Goal: Task Accomplishment & Management: Use online tool/utility

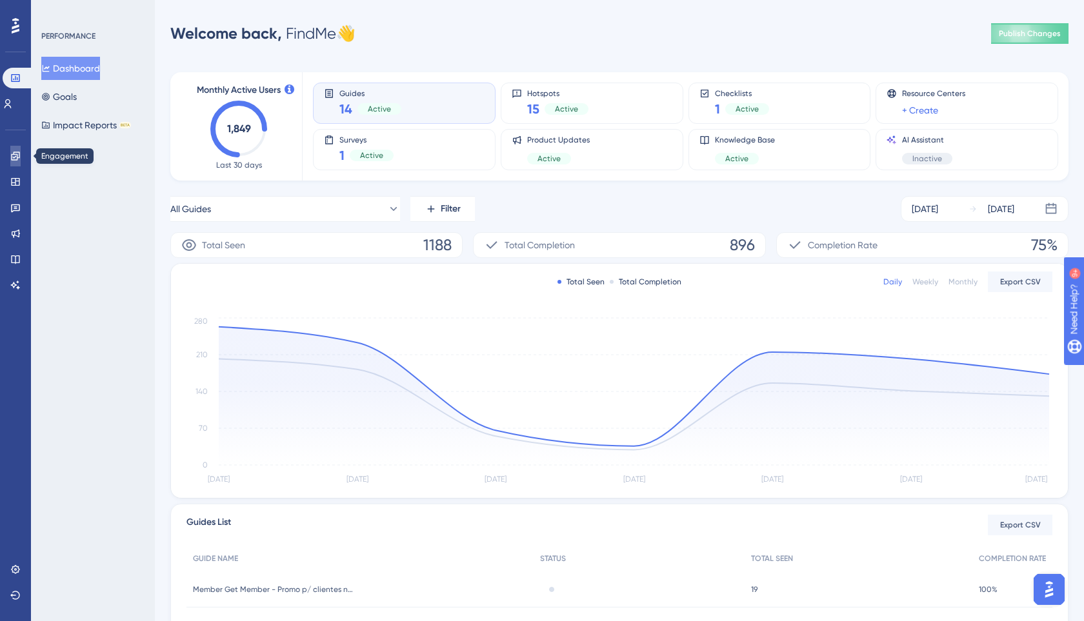
click at [12, 159] on icon at bounding box center [15, 156] width 10 height 10
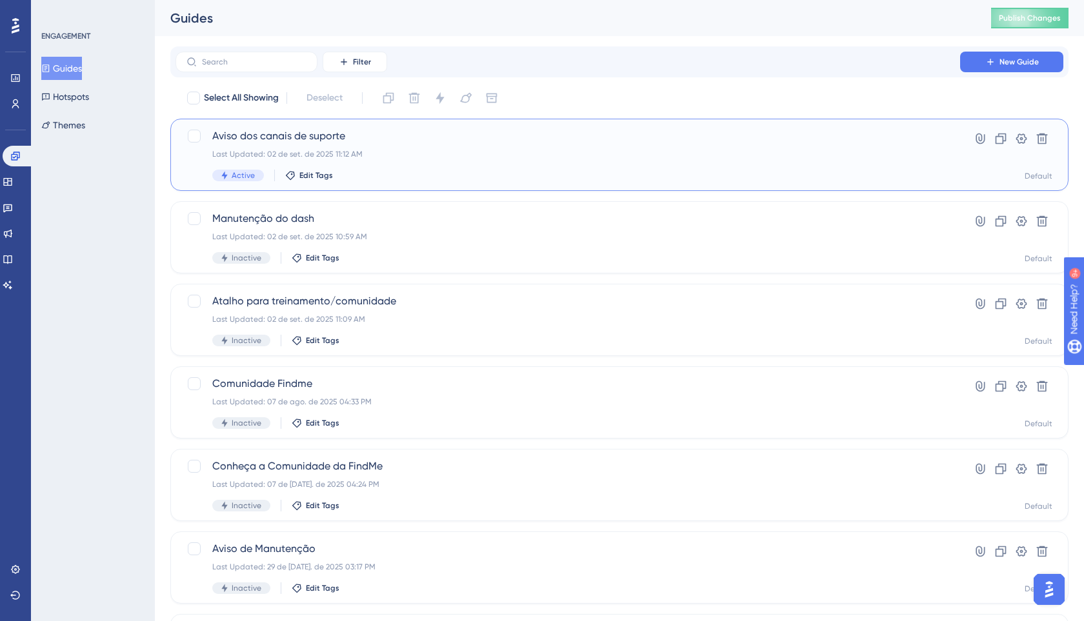
click at [401, 166] on div "Aviso dos canais de suporte Last Updated: 02 de set. de 2025 11:12 AM Active Ed…" at bounding box center [567, 154] width 711 height 53
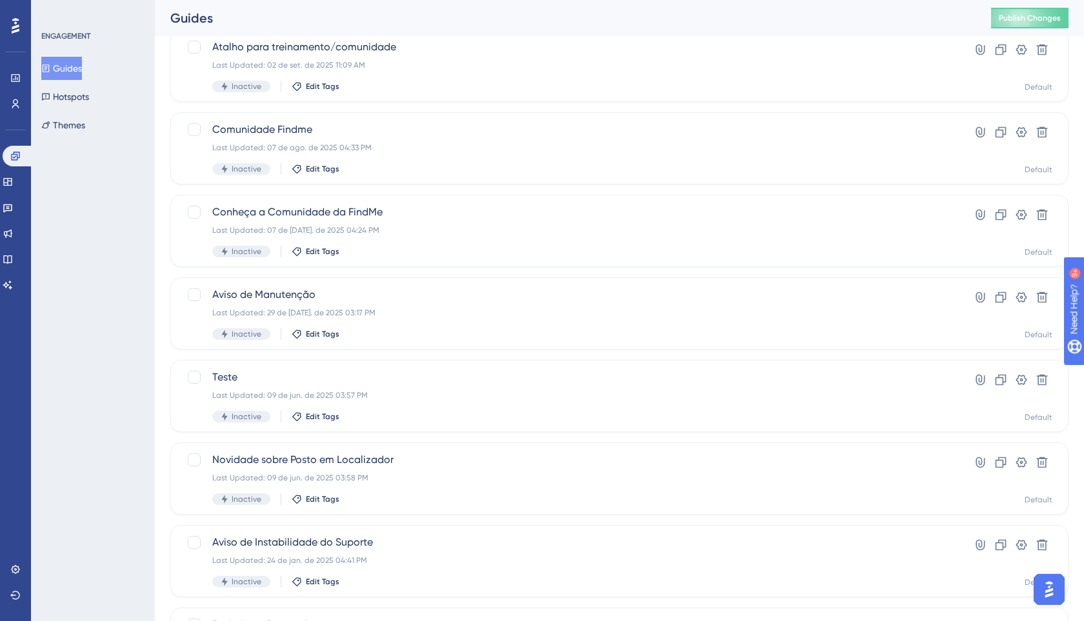
scroll to position [380, 0]
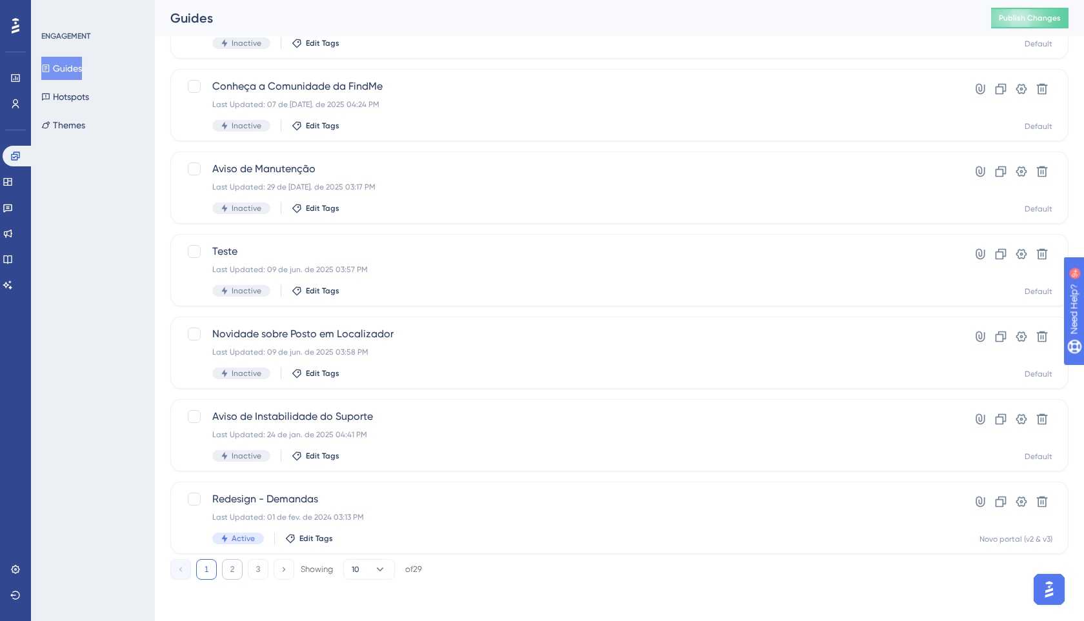
click at [227, 572] on button "2" at bounding box center [232, 569] width 21 height 21
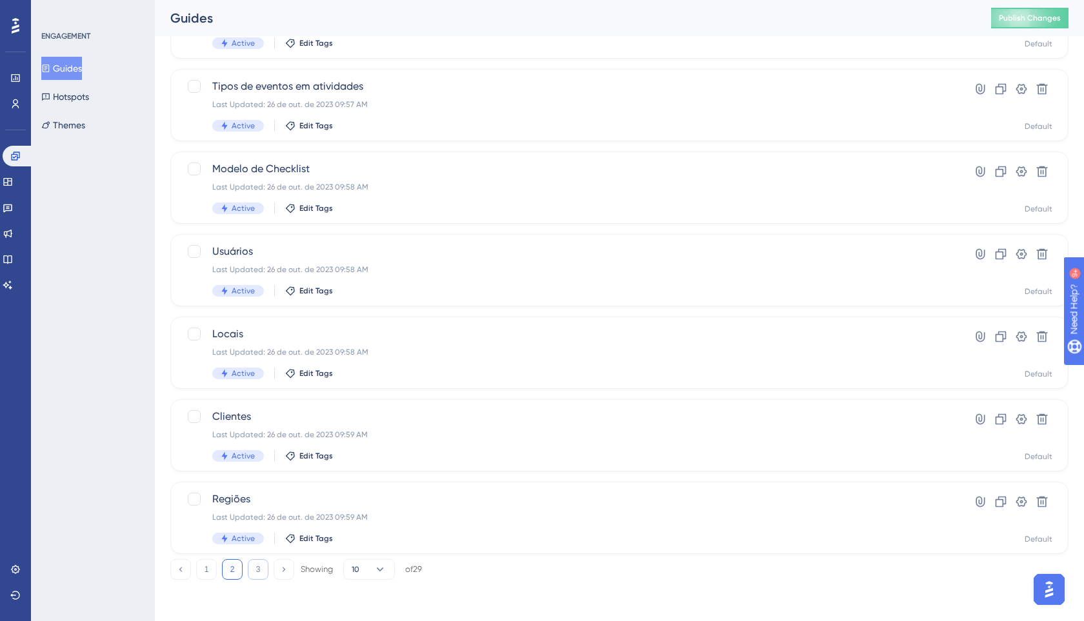
click at [259, 568] on button "3" at bounding box center [258, 569] width 21 height 21
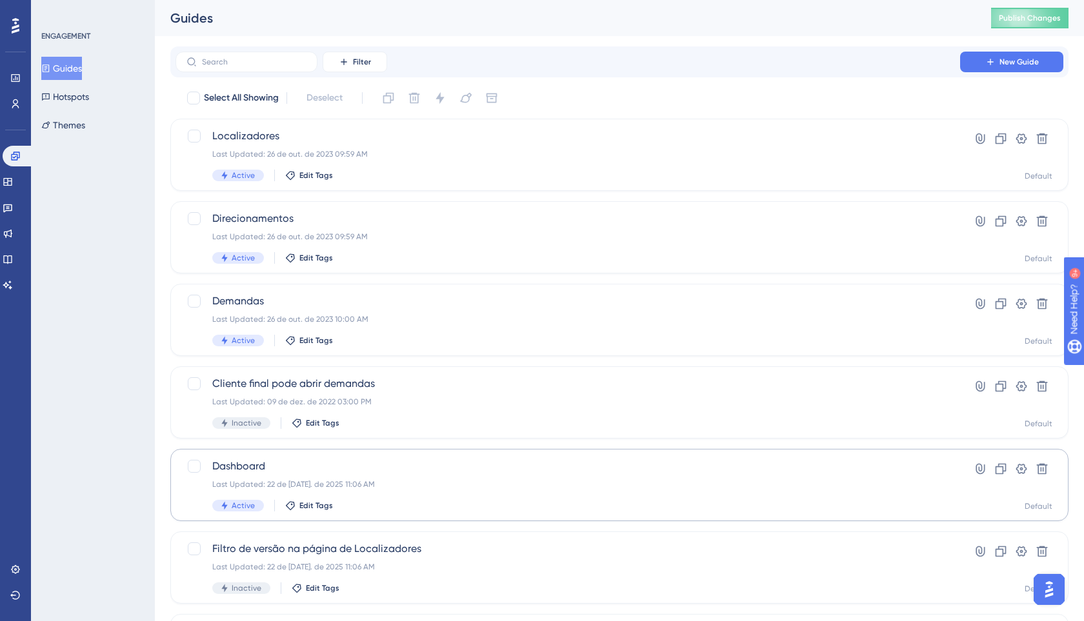
scroll to position [297, 0]
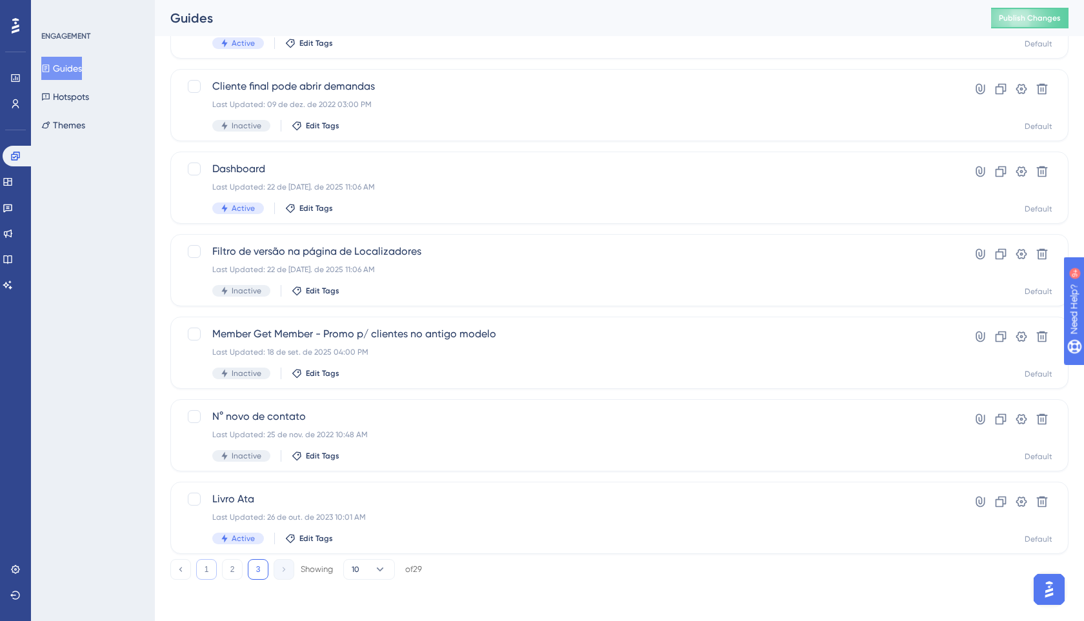
click at [212, 571] on button "1" at bounding box center [206, 569] width 21 height 21
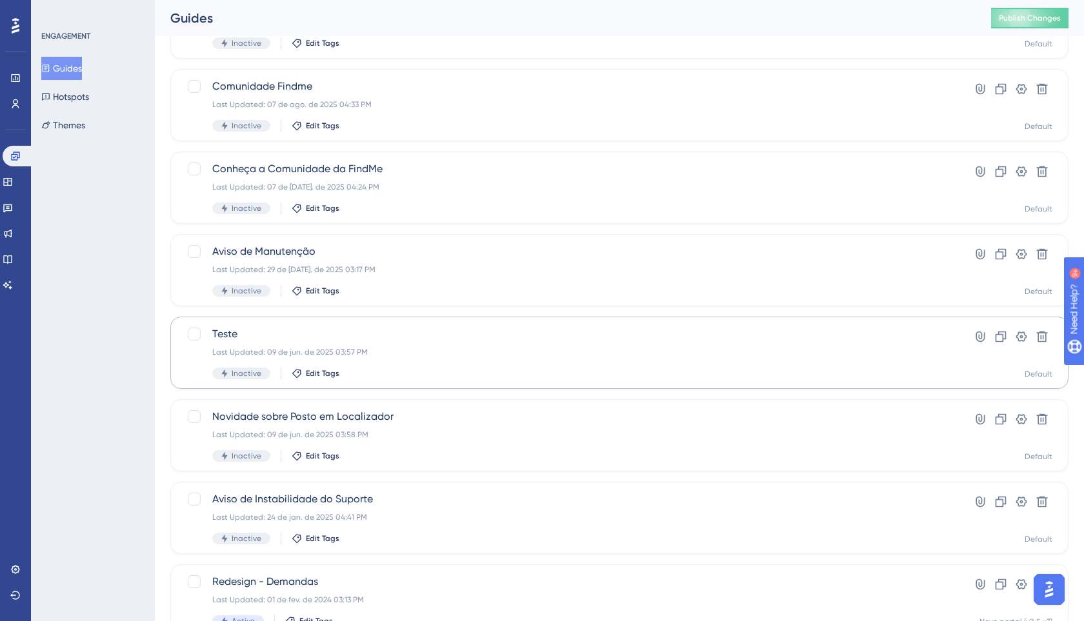
scroll to position [0, 0]
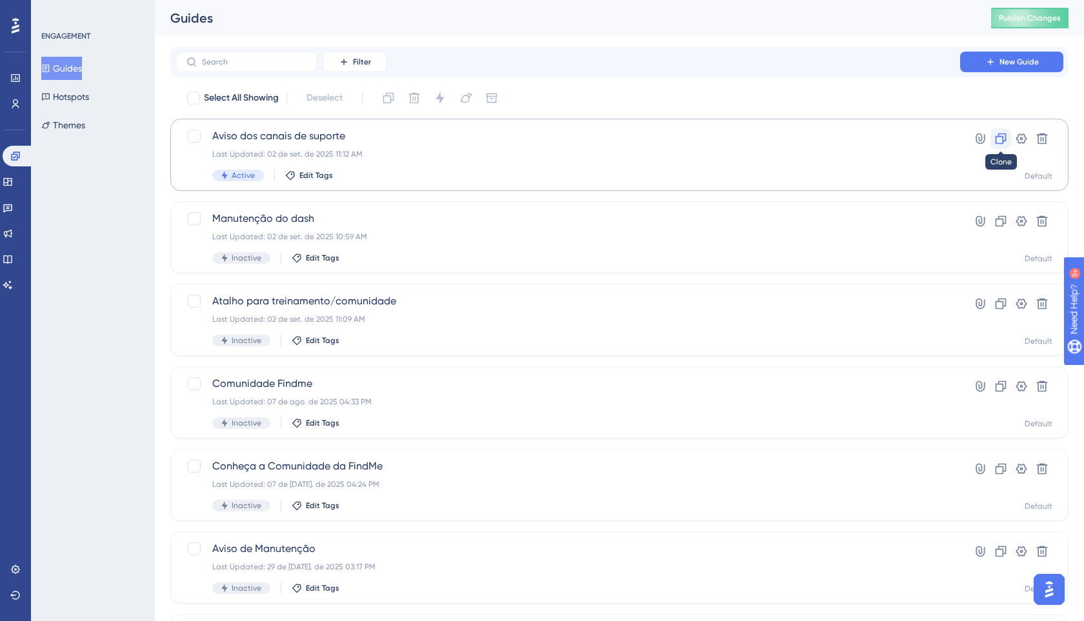
click at [1000, 138] on icon at bounding box center [1000, 138] width 13 height 13
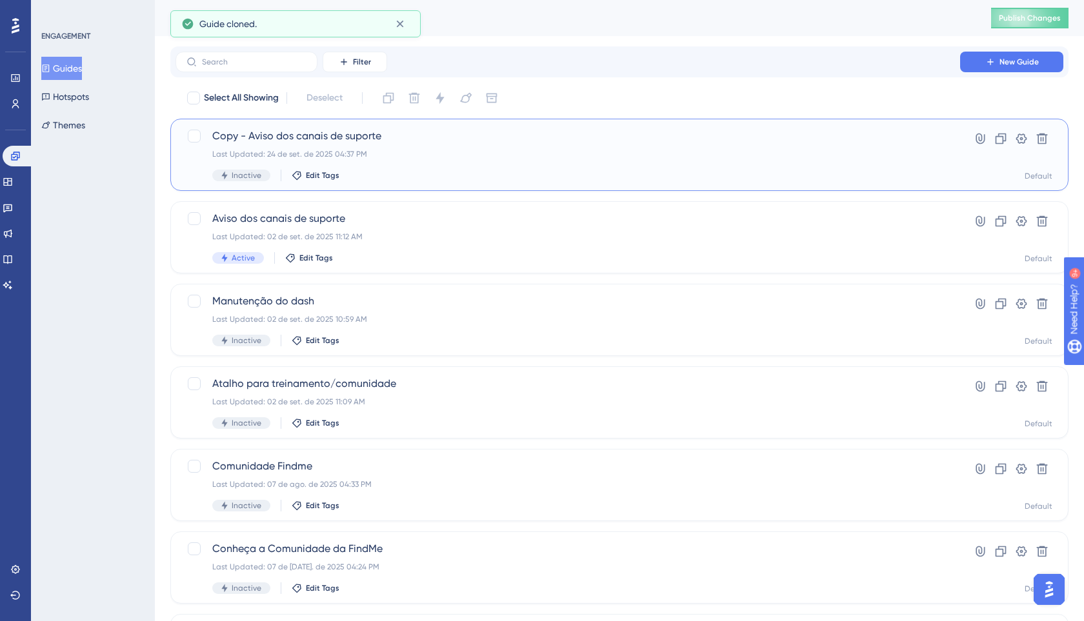
click at [516, 120] on div "Copy - Aviso dos canais de suporte Last Updated: 24 de set. de 2025 04:37 PM In…" at bounding box center [619, 155] width 898 height 72
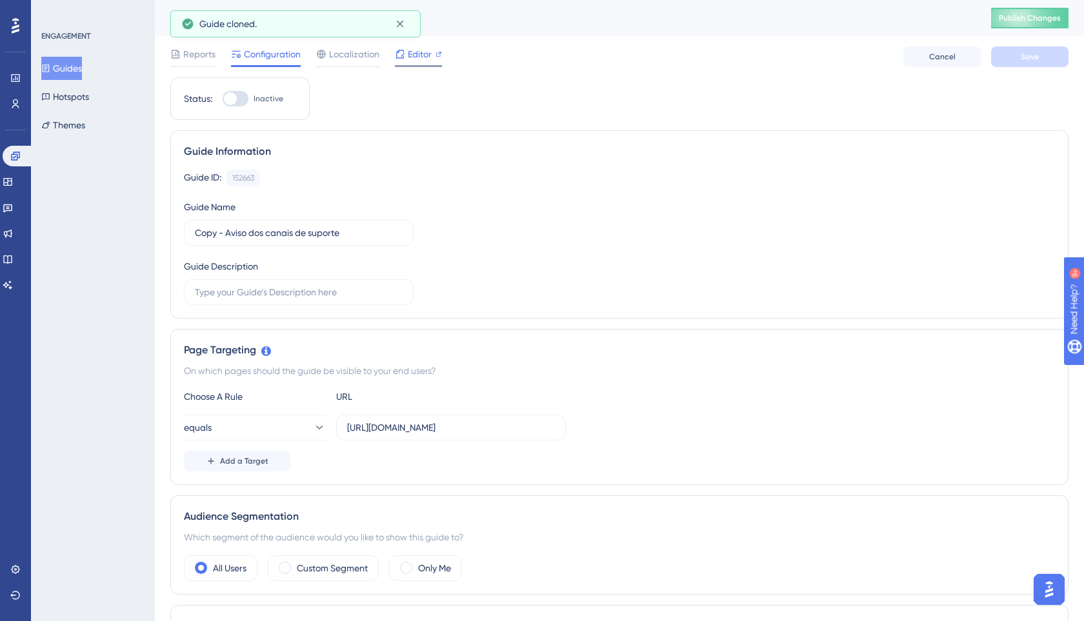
click at [421, 57] on span "Editor" at bounding box center [420, 53] width 24 height 15
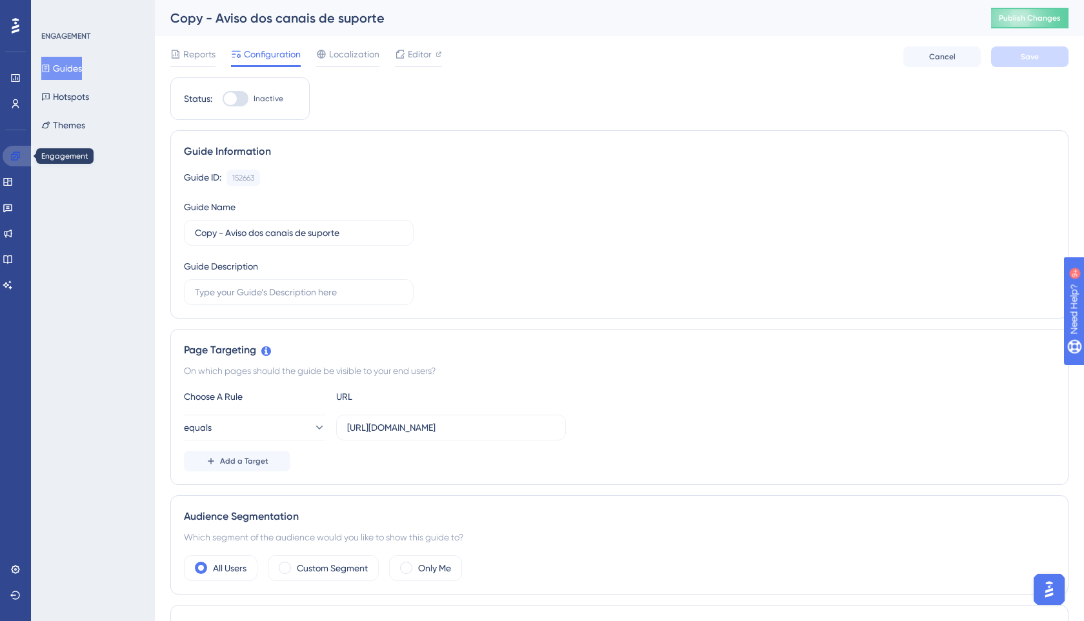
click at [15, 159] on icon at bounding box center [15, 156] width 10 height 10
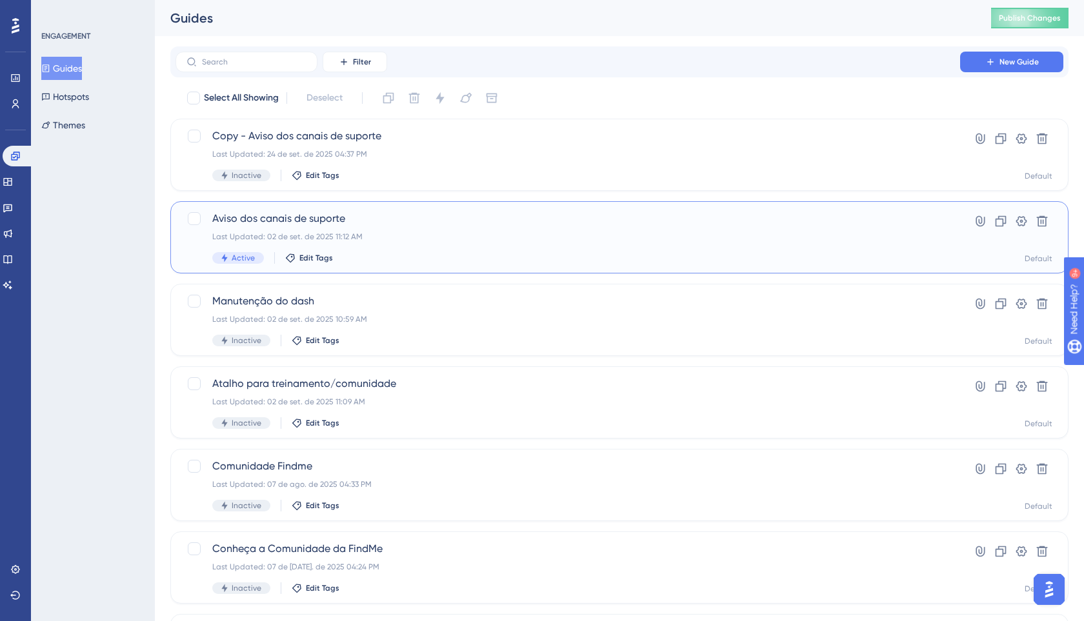
click at [288, 235] on div "Last Updated: 02 de set. de 2025 11:12 AM" at bounding box center [567, 237] width 711 height 10
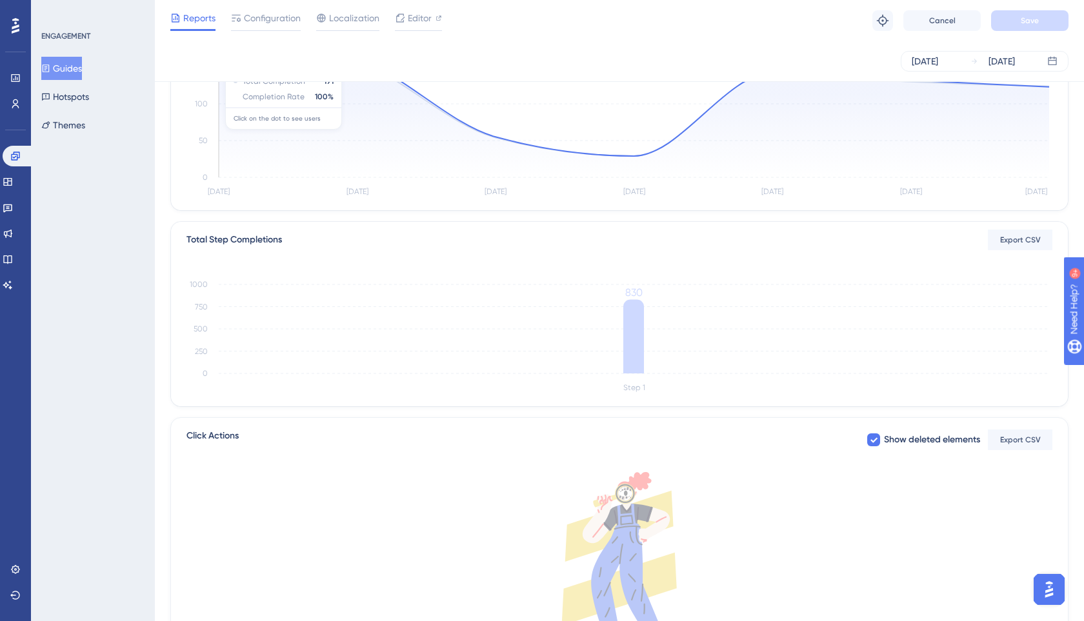
scroll to position [279, 0]
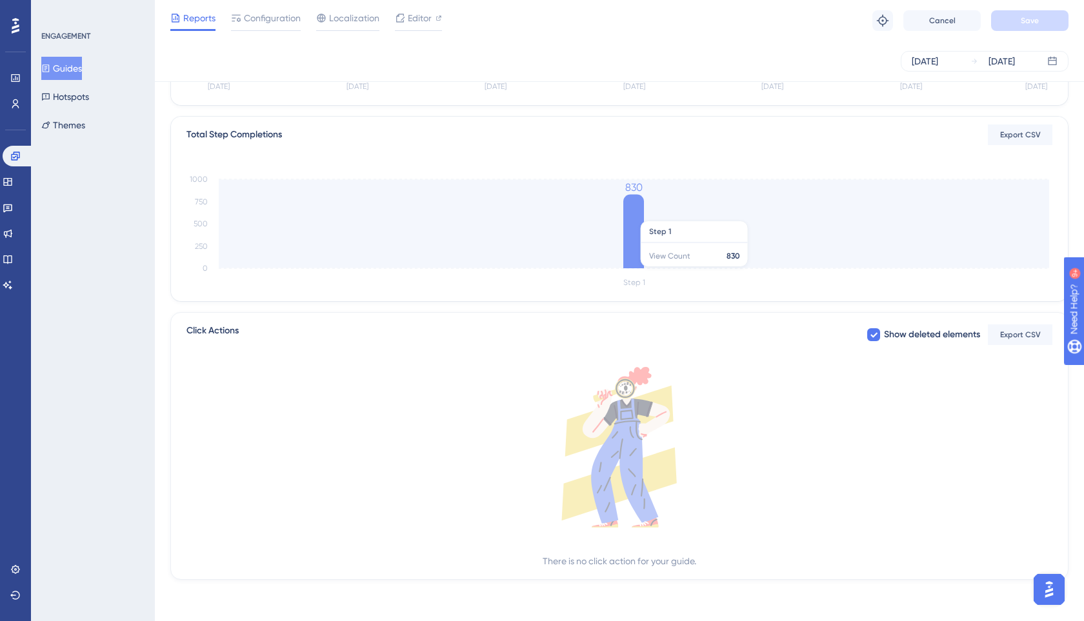
click at [638, 215] on icon at bounding box center [633, 231] width 21 height 74
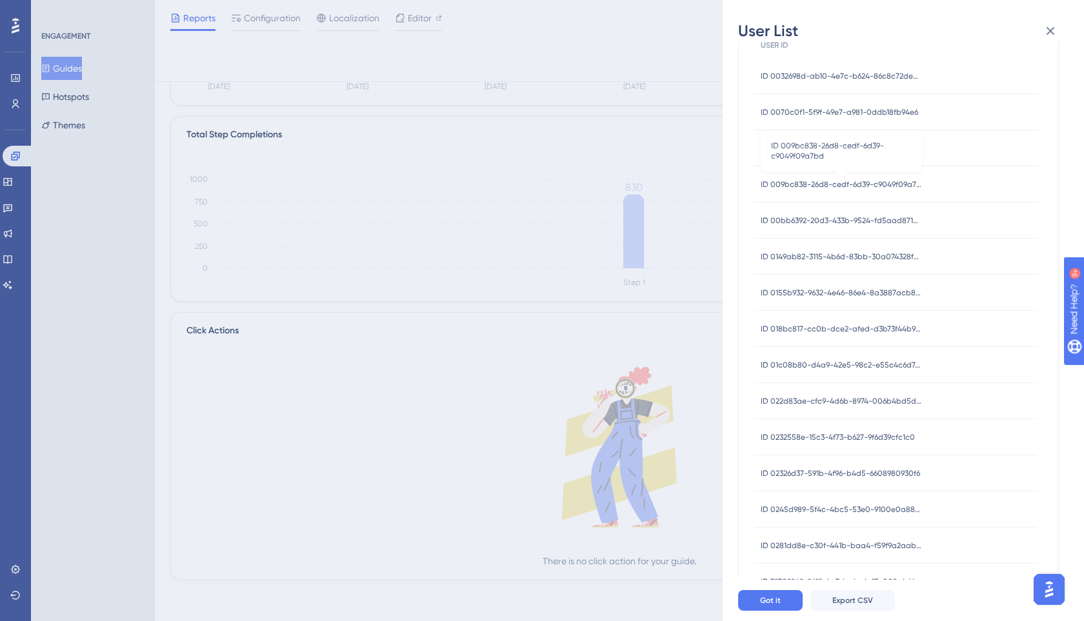
scroll to position [76, 0]
click at [792, 185] on span "ID 009bc838-26d8-cedf-6d39-c9049f09a7bd" at bounding box center [841, 185] width 161 height 10
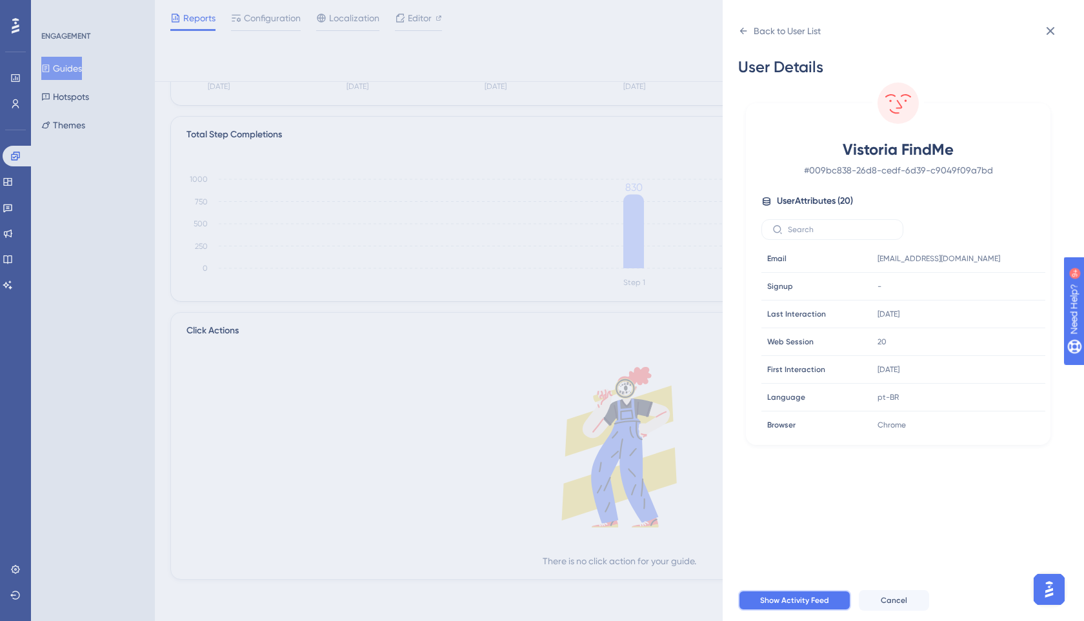
click at [787, 596] on span "Show Activity Feed" at bounding box center [794, 601] width 69 height 10
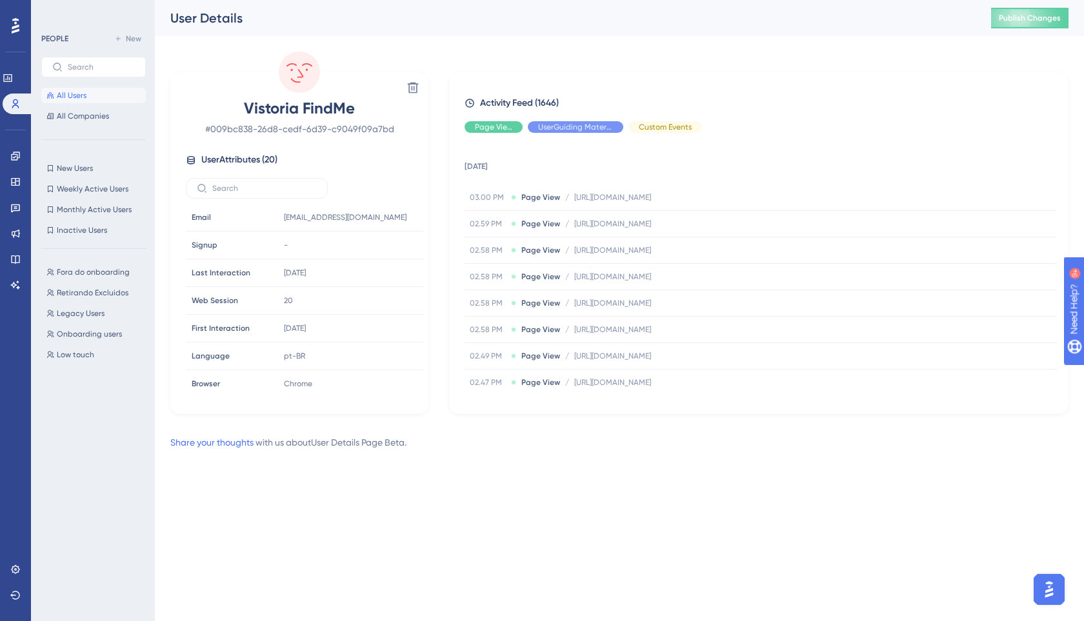
scroll to position [279, 0]
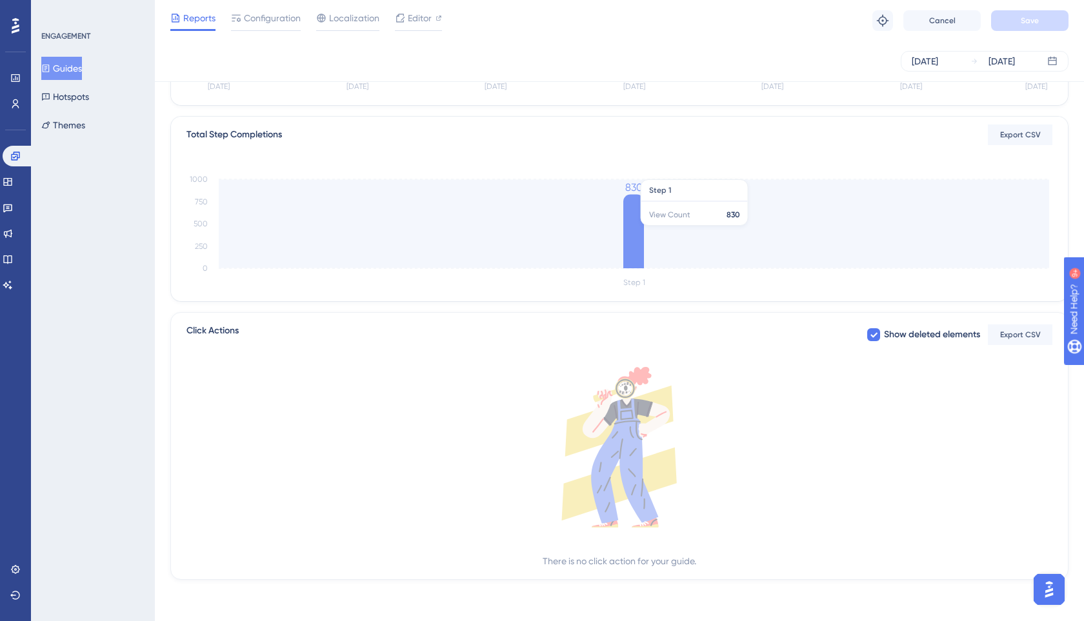
click at [630, 225] on icon at bounding box center [633, 231] width 21 height 74
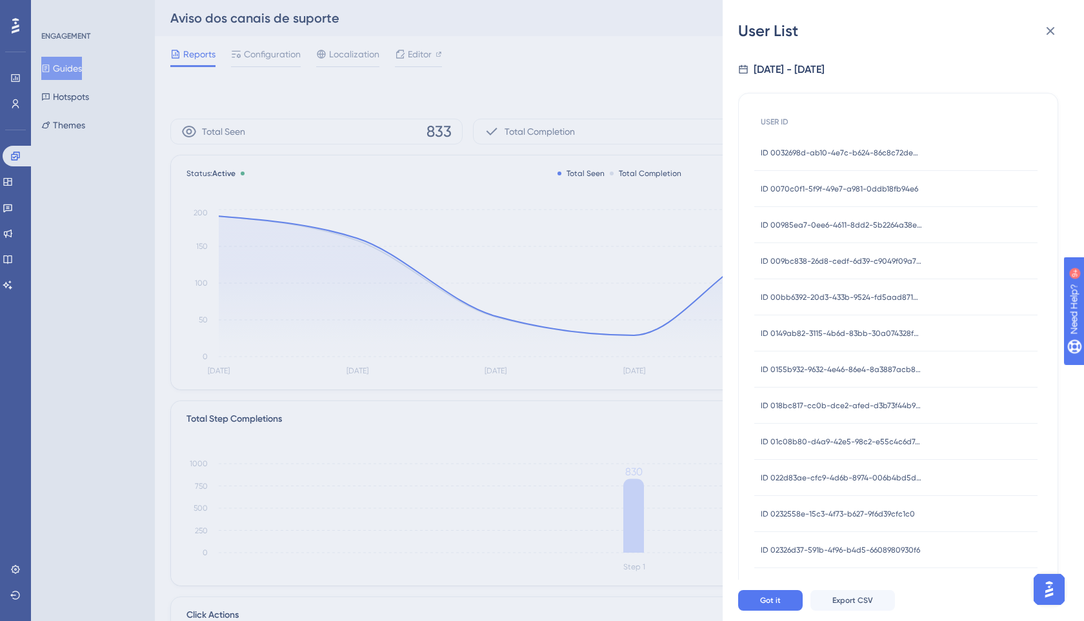
scroll to position [19, 0]
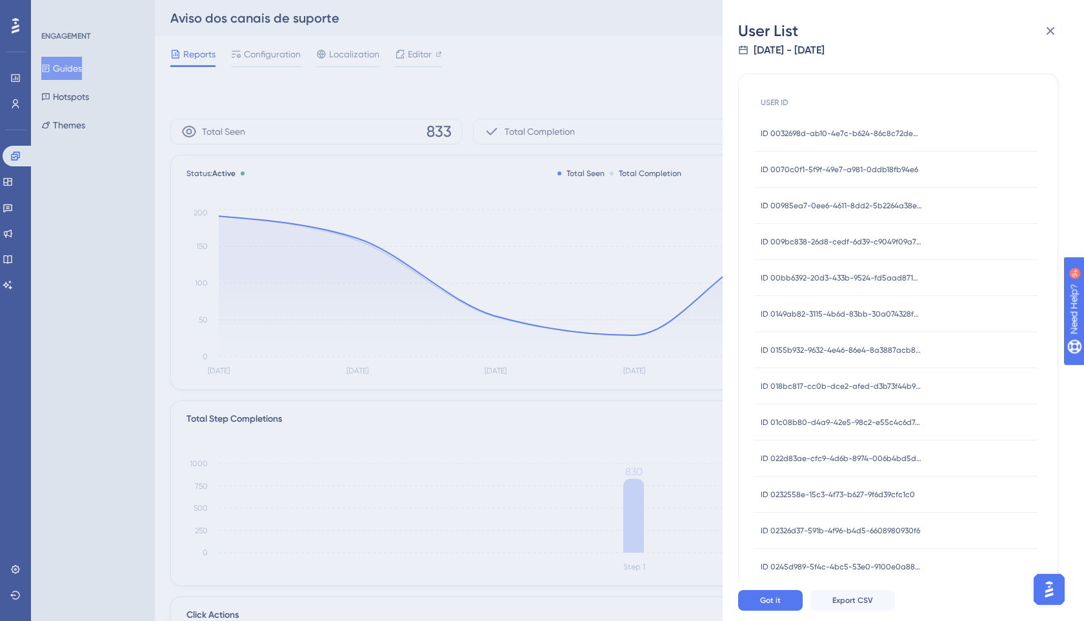
click at [802, 341] on div "ID 0155b932-9632-4e46-86e4-8a3887acb8a0 ID 0155b932-9632-4e46-86e4-8a3887acb8a0" at bounding box center [841, 350] width 161 height 36
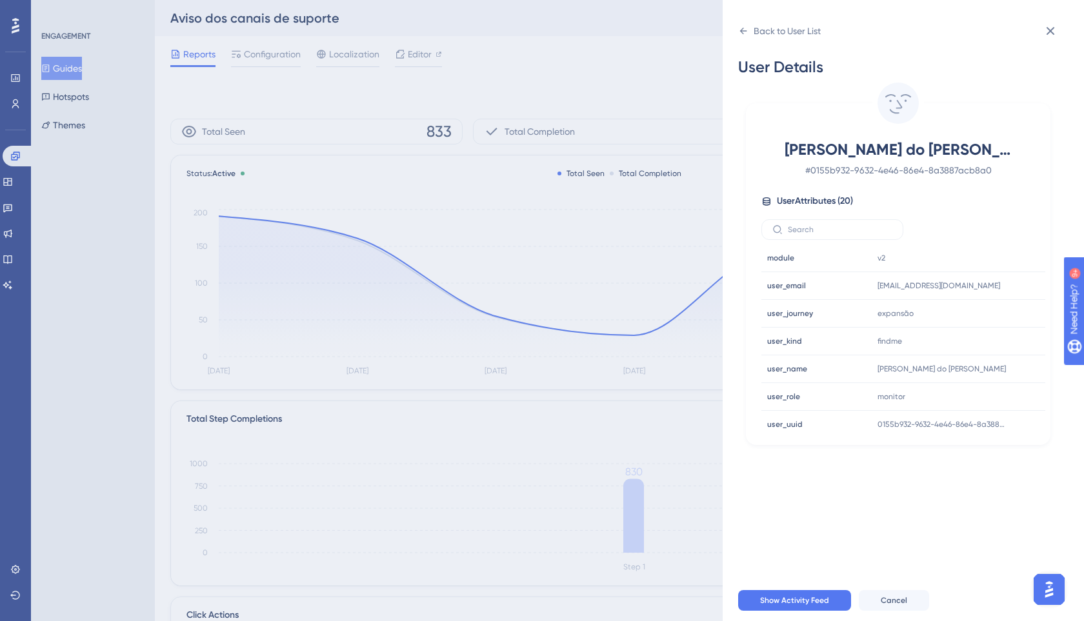
scroll to position [365, 0]
click at [823, 598] on span "Show Activity Feed" at bounding box center [794, 601] width 69 height 10
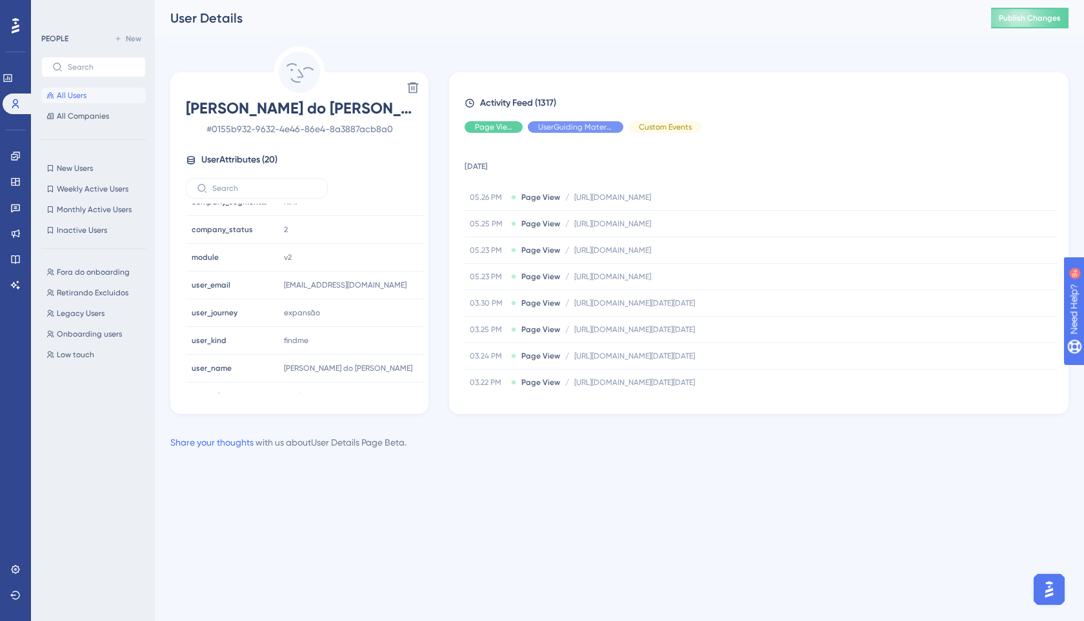
scroll to position [365, 0]
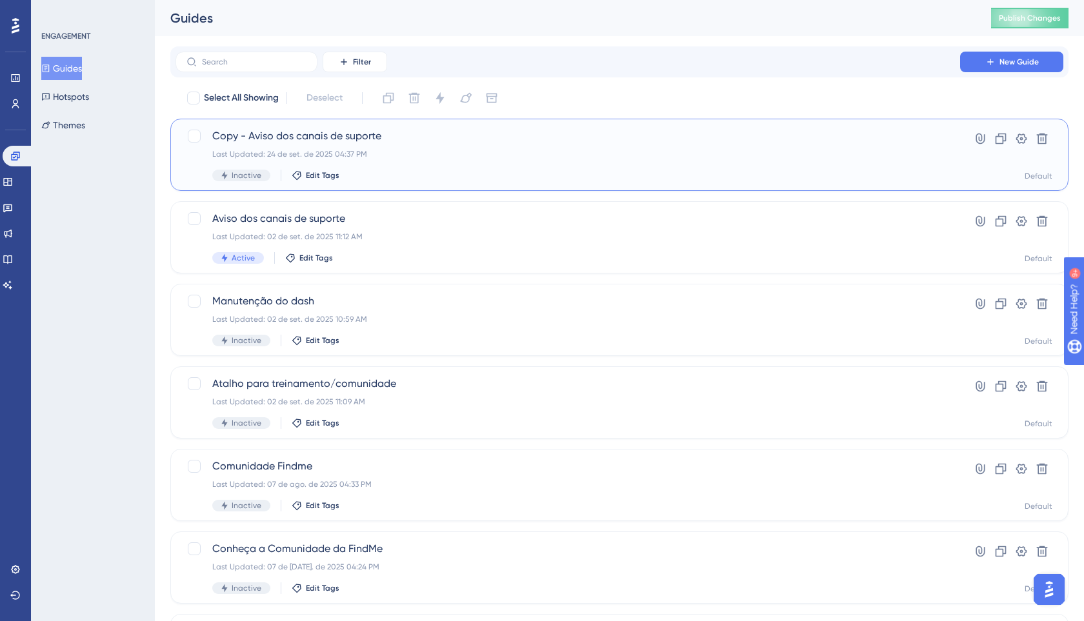
click at [470, 156] on div "Last Updated: 24 de set. de 2025 04:37 PM" at bounding box center [567, 154] width 711 height 10
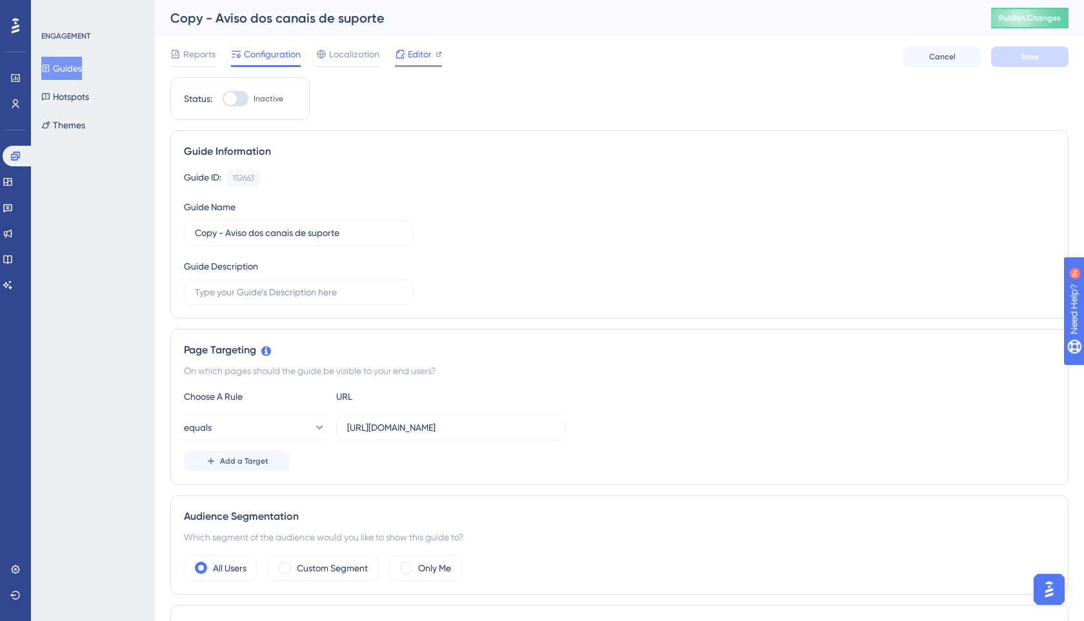
click at [413, 54] on span "Editor" at bounding box center [420, 53] width 24 height 15
click at [409, 55] on span "Editor" at bounding box center [420, 53] width 24 height 15
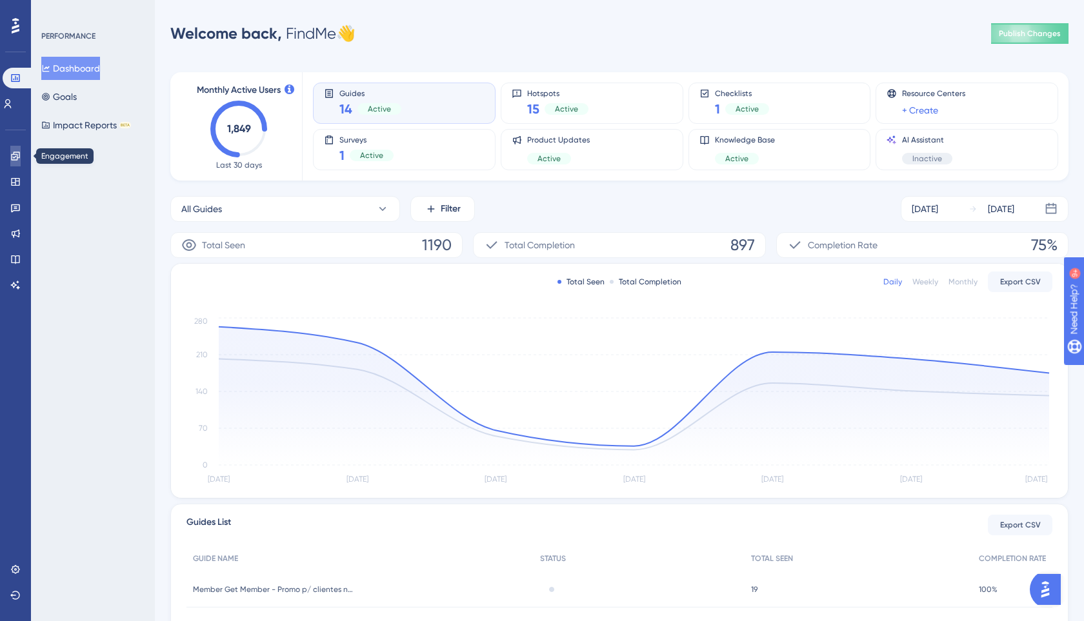
click at [14, 160] on icon at bounding box center [15, 156] width 8 height 8
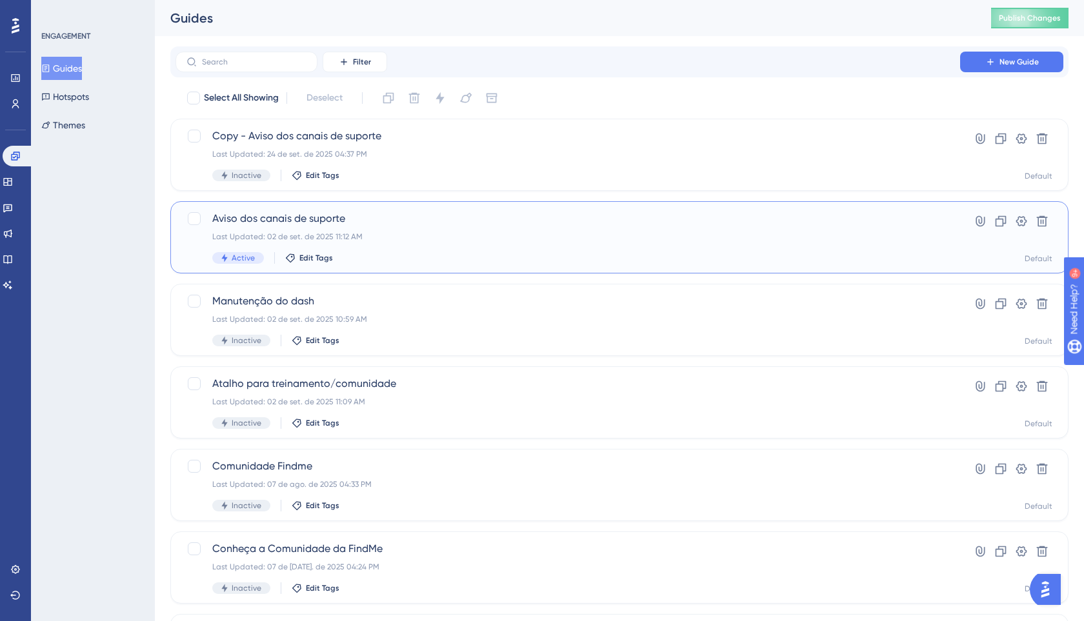
click at [339, 234] on div "Last Updated: 02 de set. de 2025 11:12 AM" at bounding box center [567, 237] width 711 height 10
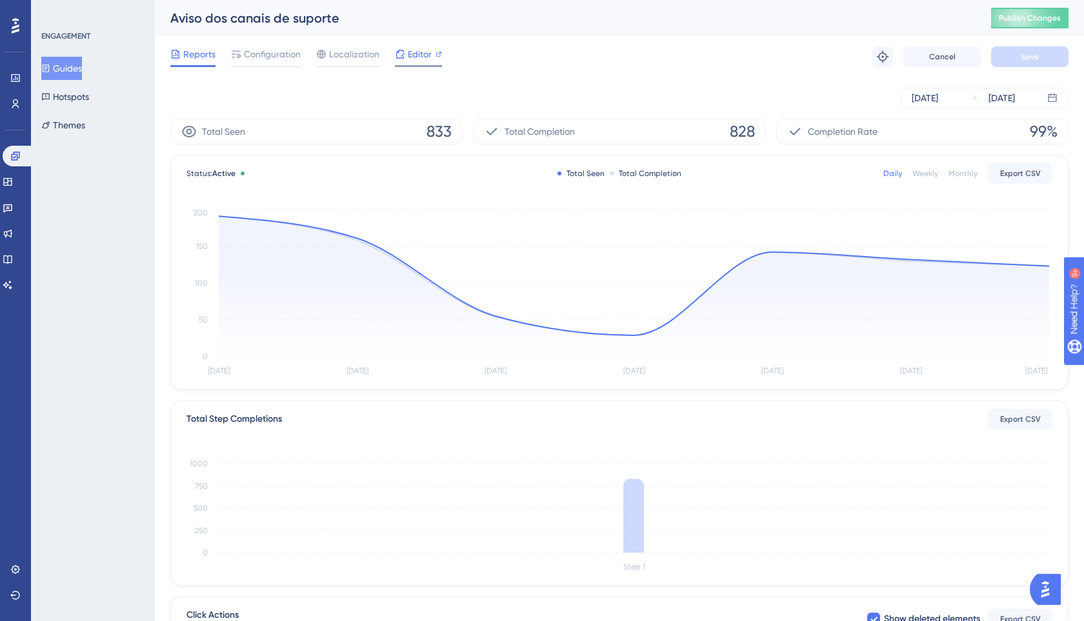
click at [410, 54] on span "Editor" at bounding box center [420, 53] width 24 height 15
click at [15, 157] on icon at bounding box center [15, 156] width 10 height 10
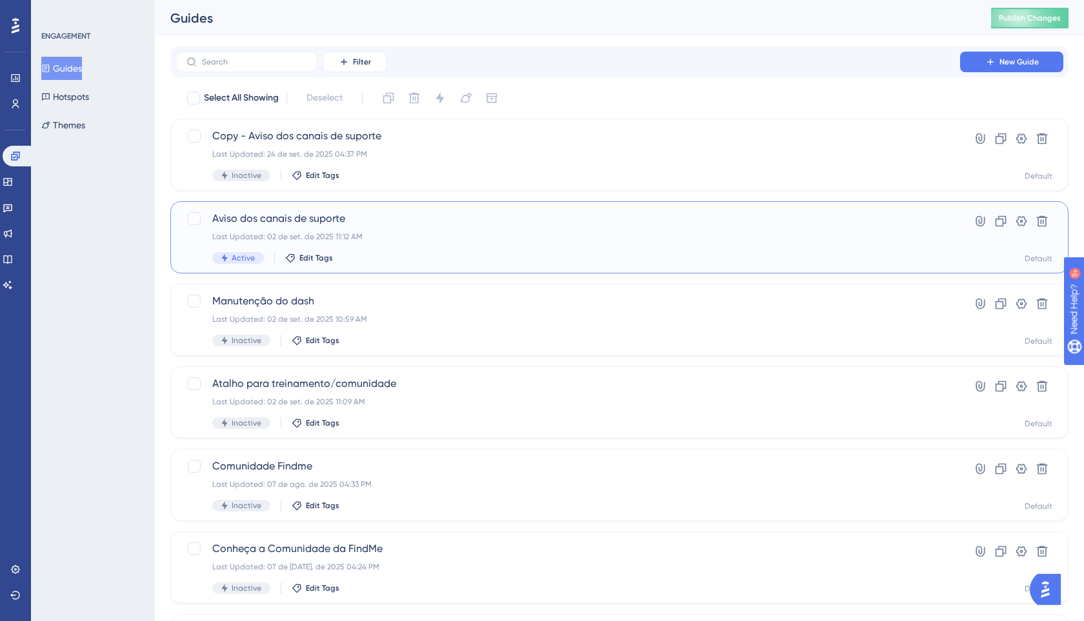
click at [266, 220] on span "Aviso dos canais de suporte" at bounding box center [567, 218] width 711 height 15
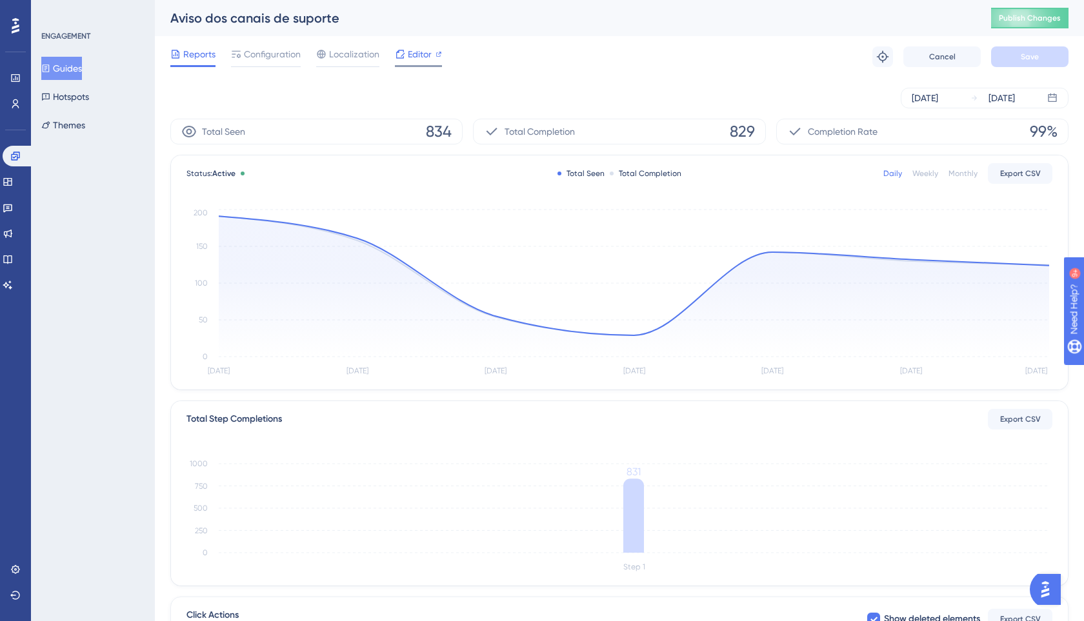
click at [414, 56] on span "Editor" at bounding box center [420, 53] width 24 height 15
click at [265, 65] on div "Configuration" at bounding box center [266, 56] width 70 height 21
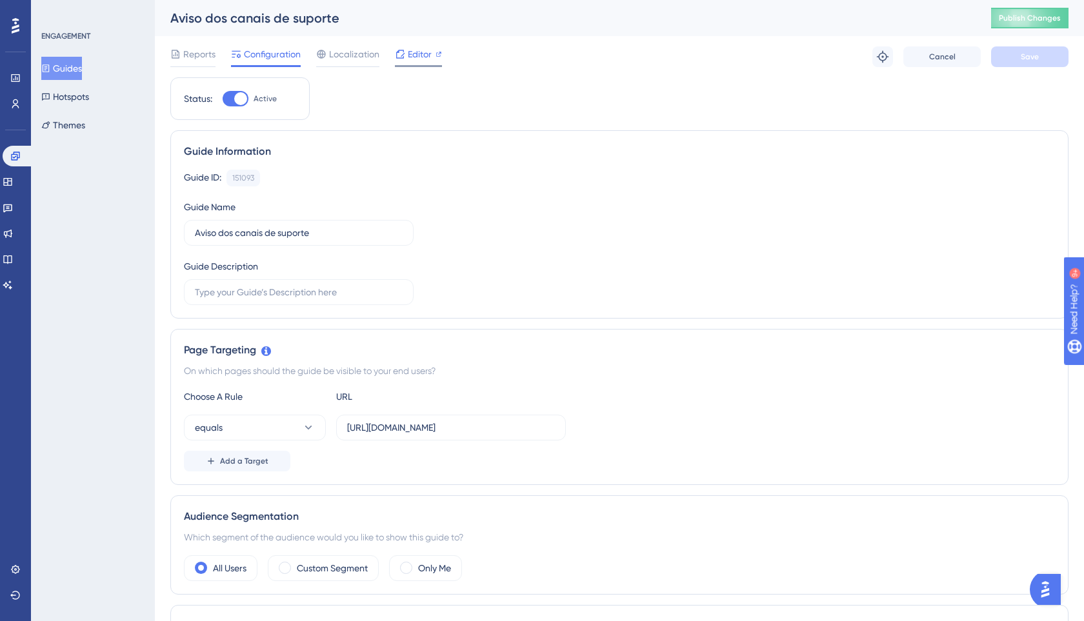
click at [416, 58] on span "Editor" at bounding box center [420, 53] width 24 height 15
